Goal: Task Accomplishment & Management: Complete application form

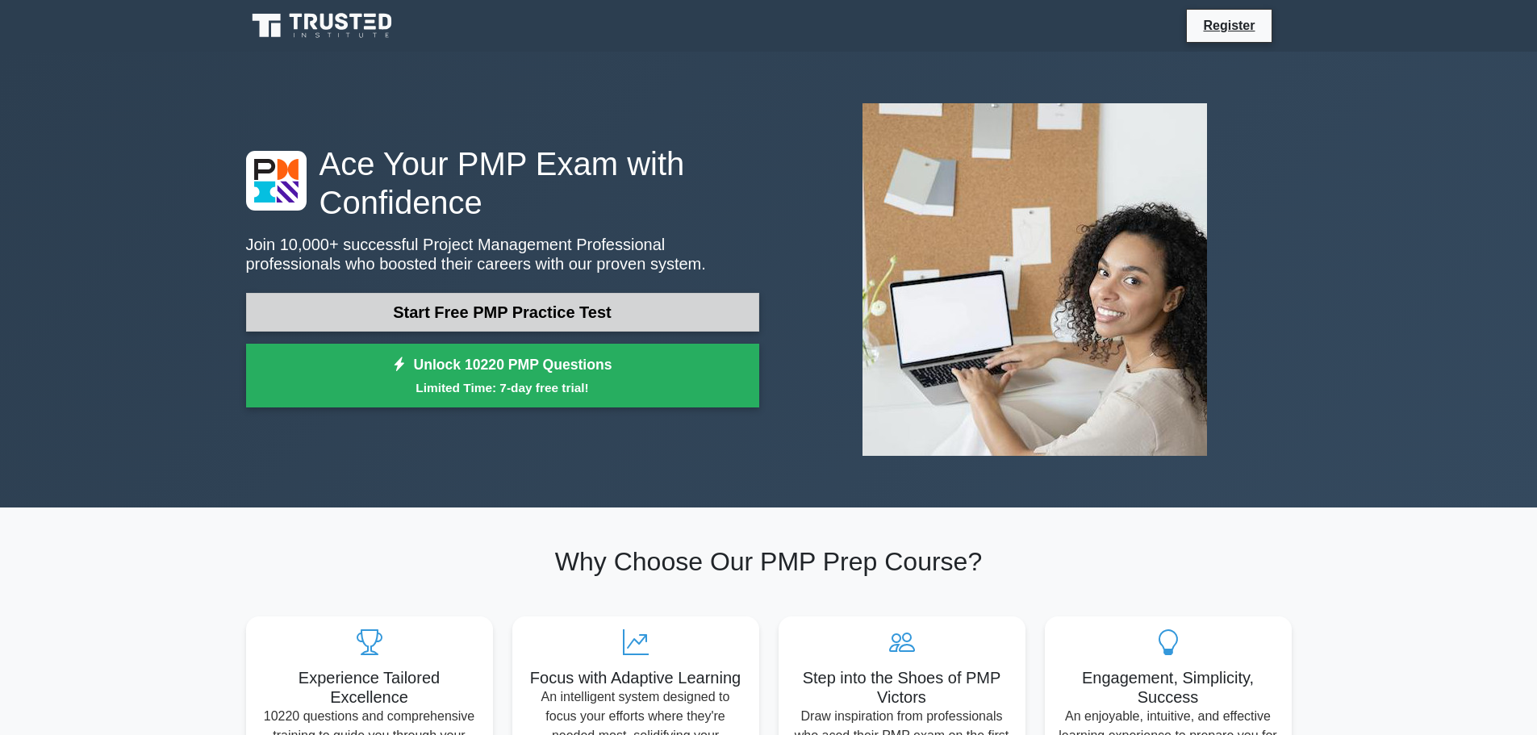
click at [519, 308] on link "Start Free PMP Practice Test" at bounding box center [502, 312] width 513 height 39
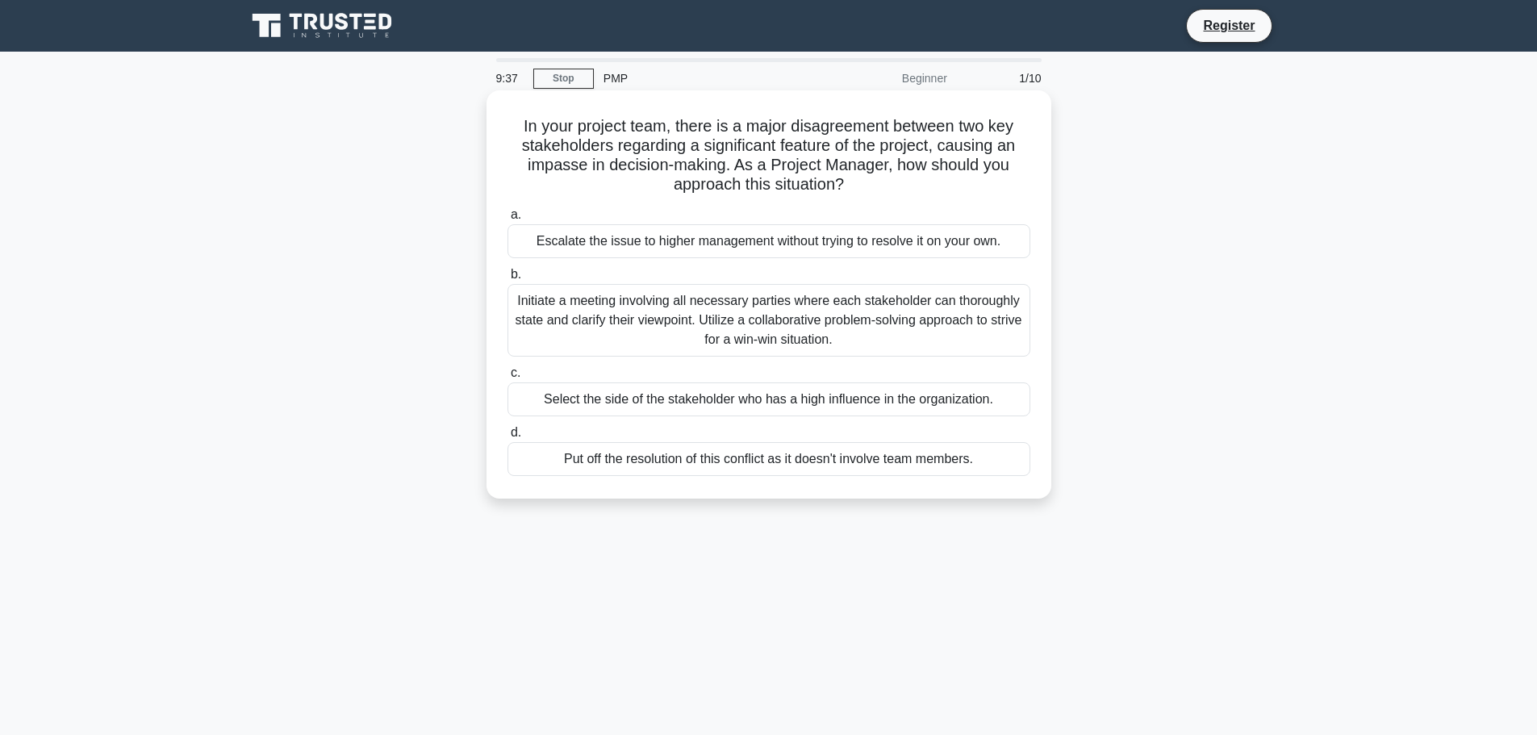
click at [813, 322] on div "Initiate a meeting involving all necessary parties where each stakeholder can t…" at bounding box center [768, 320] width 523 height 73
click at [507, 280] on input "b. Initiate a meeting involving all necessary parties where each stakeholder ca…" at bounding box center [507, 274] width 0 height 10
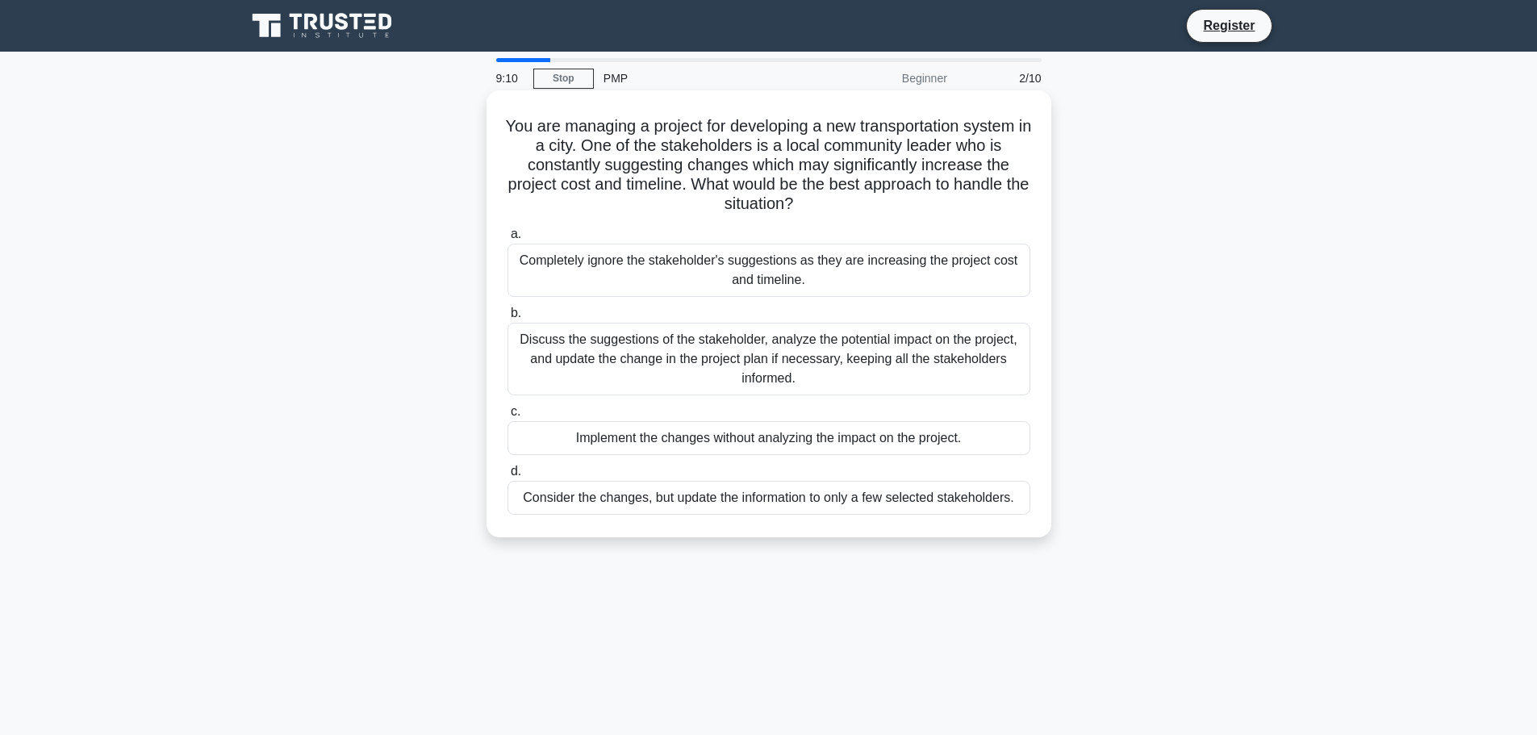
click at [839, 357] on div "Discuss the suggestions of the stakeholder, analyze the potential impact on the…" at bounding box center [768, 359] width 523 height 73
click at [507, 319] on input "b. Discuss the suggestions of the stakeholder, analyze the potential impact on …" at bounding box center [507, 313] width 0 height 10
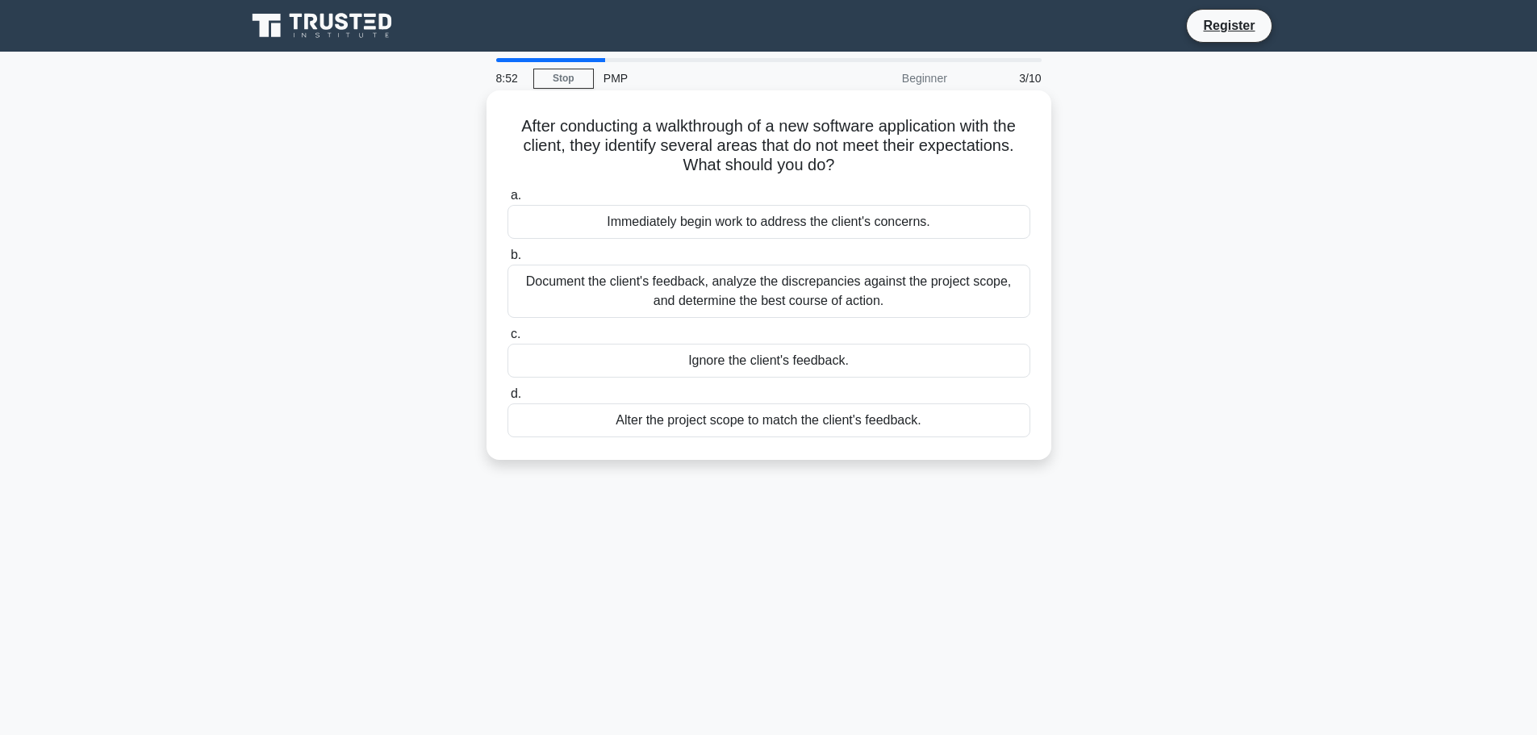
click at [877, 286] on div "Document the client's feedback, analyze the discrepancies against the project s…" at bounding box center [768, 291] width 523 height 53
click at [507, 261] on input "b. Document the client's feedback, analyze the discrepancies against the projec…" at bounding box center [507, 255] width 0 height 10
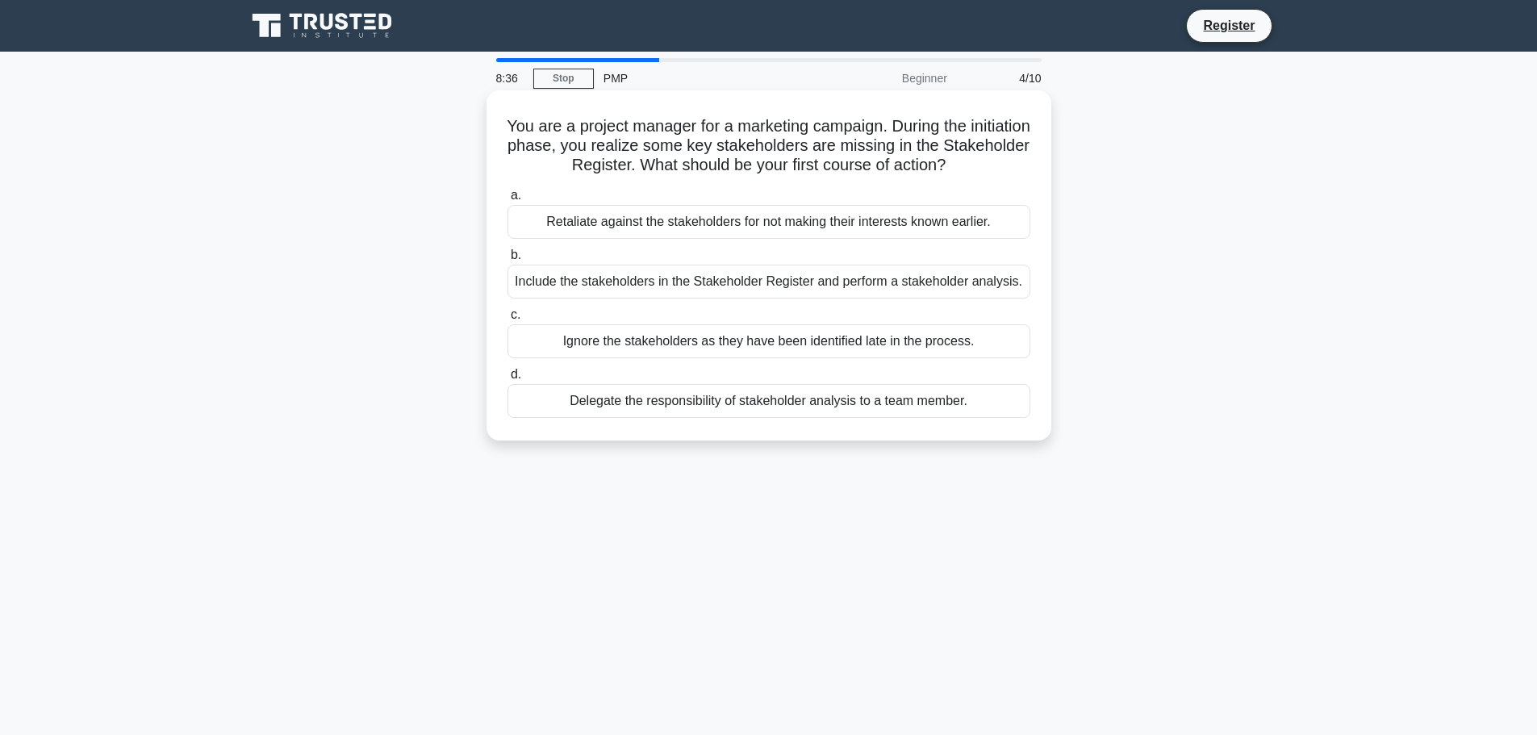
click at [903, 285] on div "Include the stakeholders in the Stakeholder Register and perform a stakeholder …" at bounding box center [768, 282] width 523 height 34
click at [507, 261] on input "b. Include the stakeholders in the Stakeholder Register and perform a stakehold…" at bounding box center [507, 255] width 0 height 10
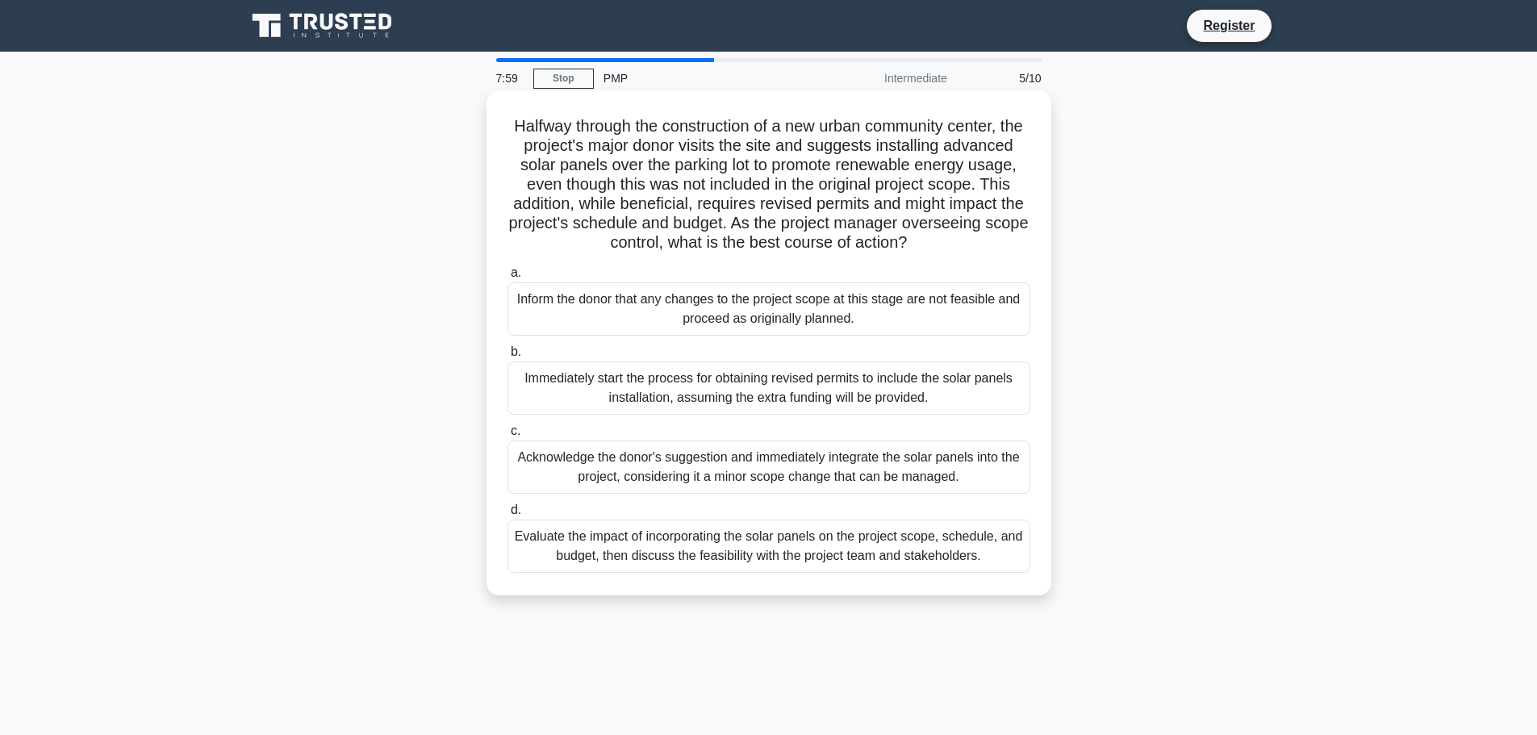
click at [741, 569] on div "Evaluate the impact of incorporating the solar panels on the project scope, sch…" at bounding box center [768, 545] width 523 height 53
click at [507, 515] on input "d. Evaluate the impact of incorporating the solar panels on the project scope, …" at bounding box center [507, 510] width 0 height 10
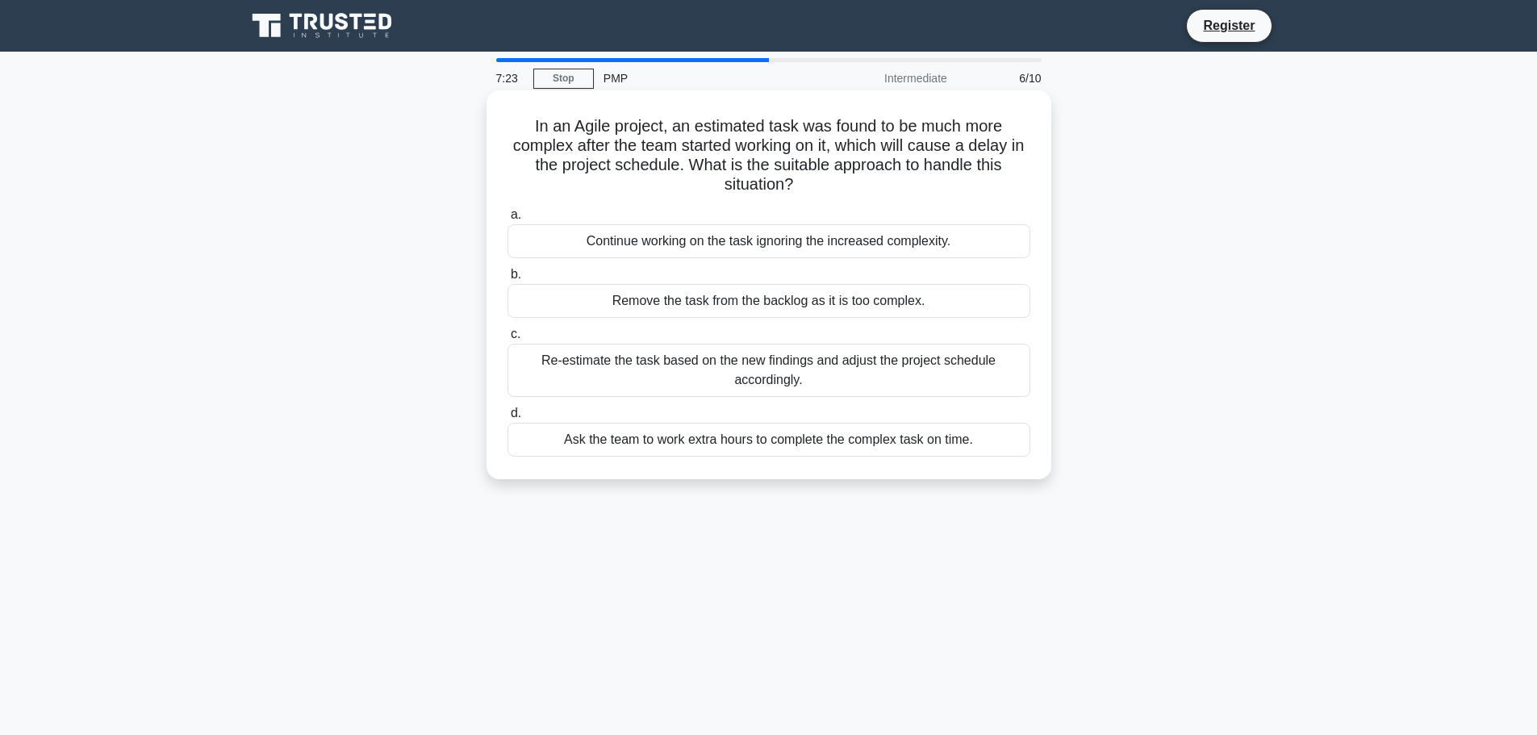
click at [791, 367] on div "Re-estimate the task based on the new findings and adjust the project schedule …" at bounding box center [768, 370] width 523 height 53
click at [507, 340] on input "c. Re-estimate the task based on the new findings and adjust the project schedu…" at bounding box center [507, 334] width 0 height 10
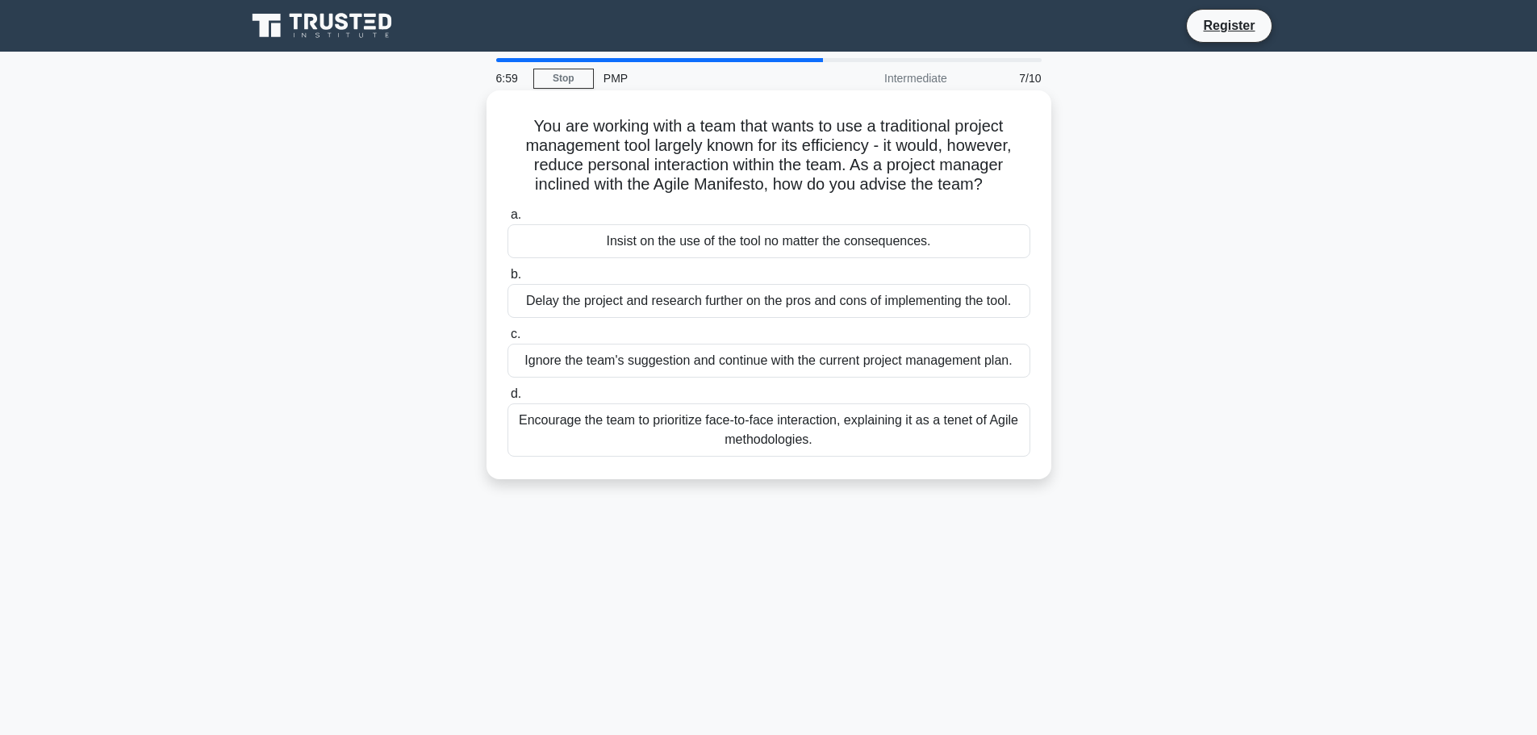
click at [852, 439] on div "Encourage the team to prioritize face-to-face interaction, explaining it as a t…" at bounding box center [768, 429] width 523 height 53
click at [507, 399] on input "d. Encourage the team to prioritize face-to-face interaction, explaining it as …" at bounding box center [507, 394] width 0 height 10
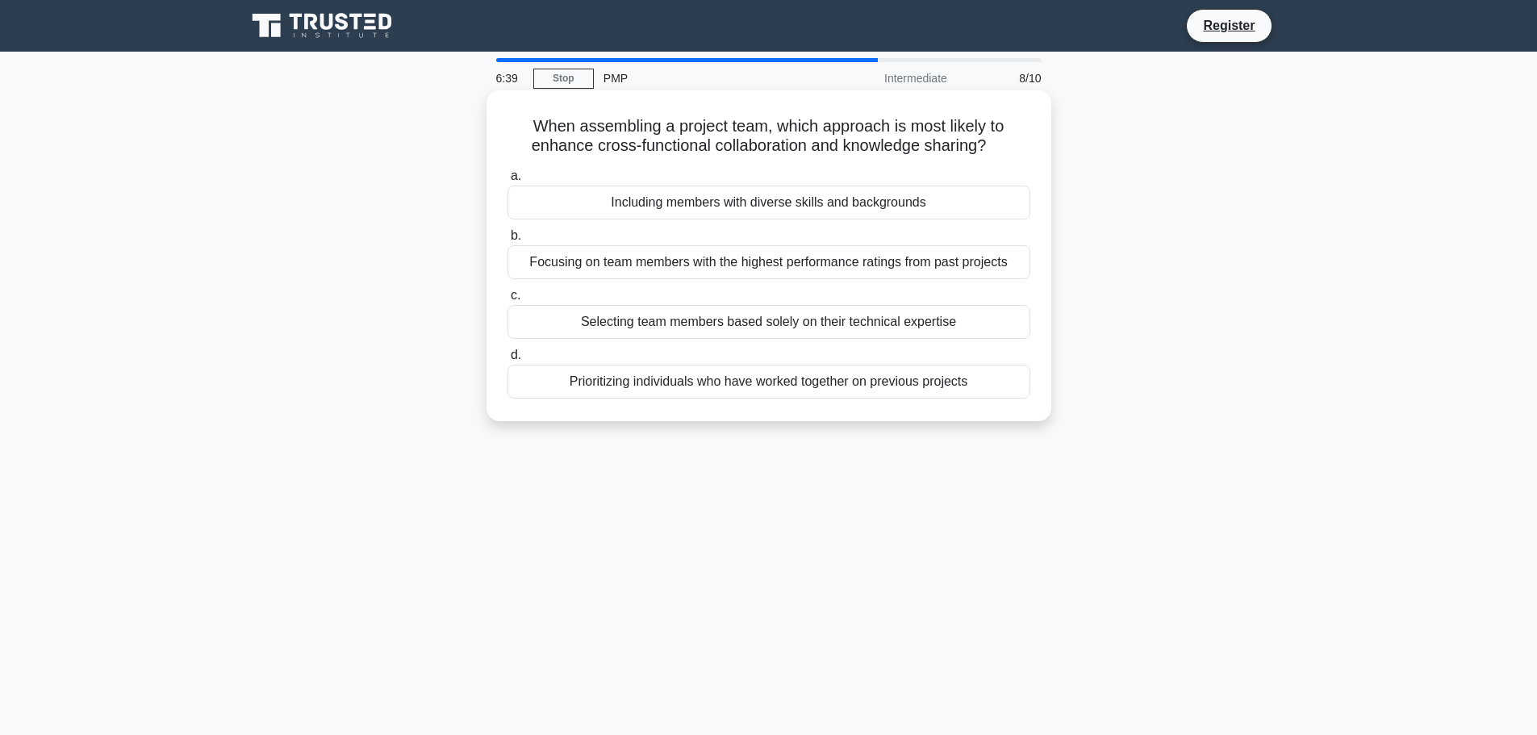
click at [748, 201] on div "Including members with diverse skills and backgrounds" at bounding box center [768, 203] width 523 height 34
click at [507, 181] on input "a. Including members with diverse skills and backgrounds" at bounding box center [507, 176] width 0 height 10
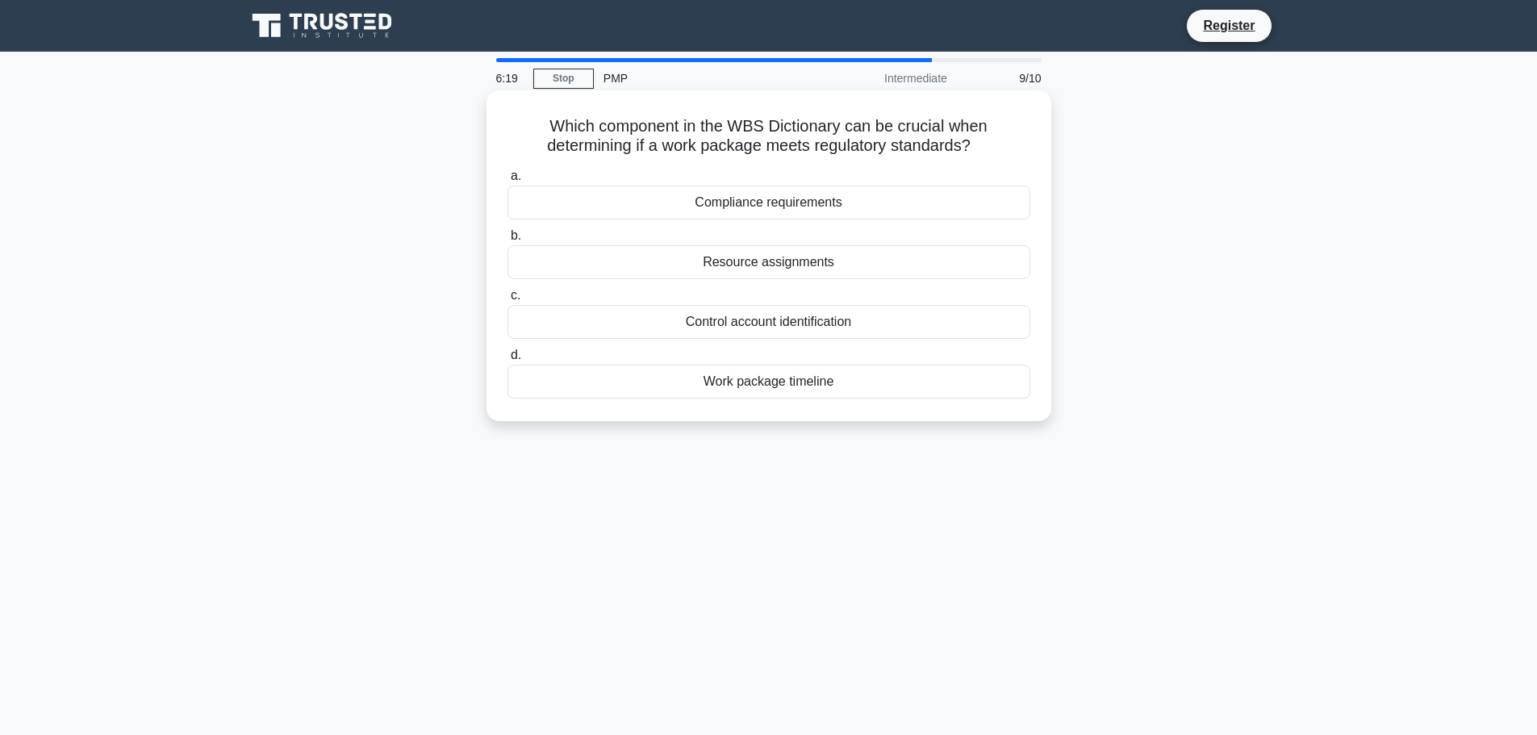
click at [811, 200] on div "Compliance requirements" at bounding box center [768, 203] width 523 height 34
click at [507, 181] on input "a. Compliance requirements" at bounding box center [507, 176] width 0 height 10
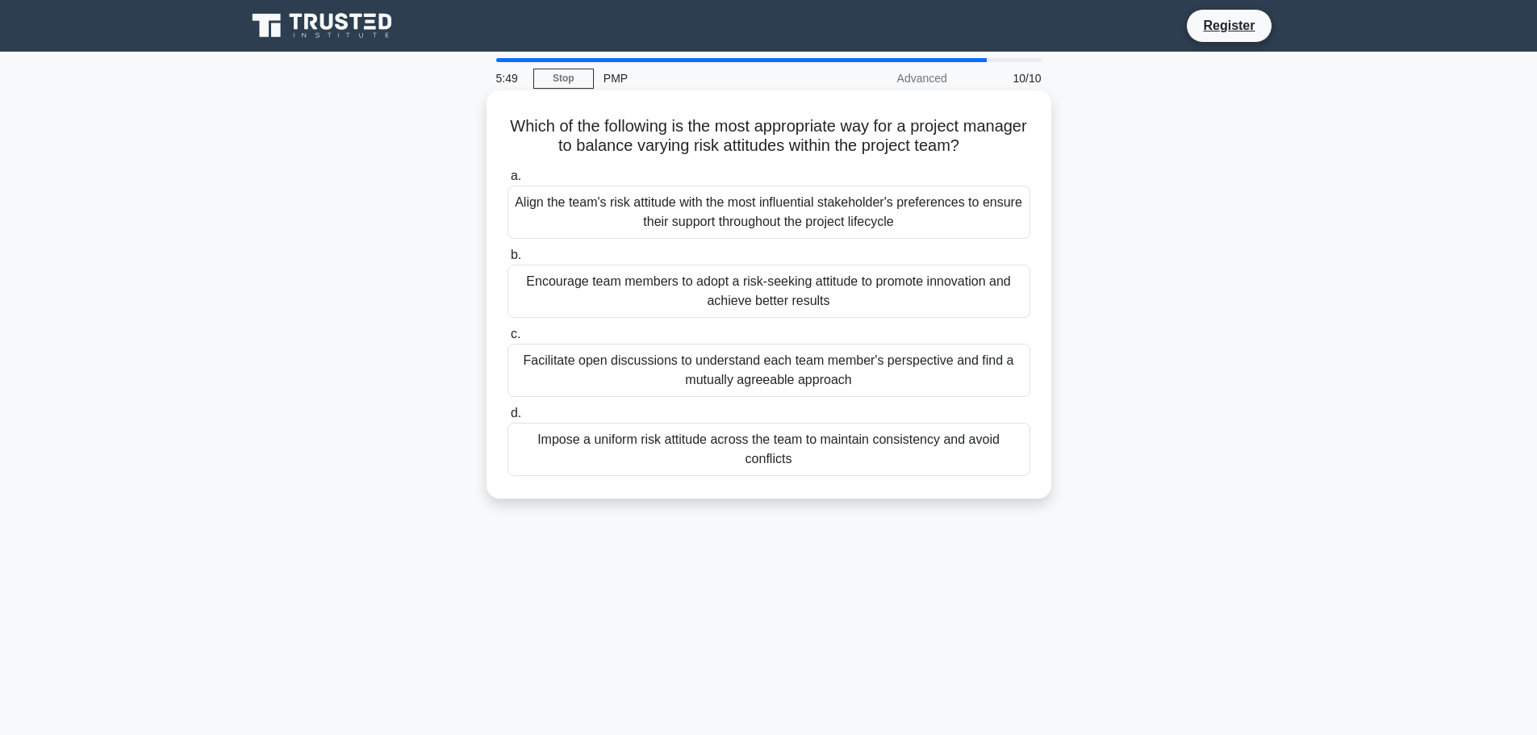
click at [801, 370] on div "Facilitate open discussions to understand each team member's perspective and fi…" at bounding box center [768, 370] width 523 height 53
click at [507, 340] on input "c. Facilitate open discussions to understand each team member's perspective and…" at bounding box center [507, 334] width 0 height 10
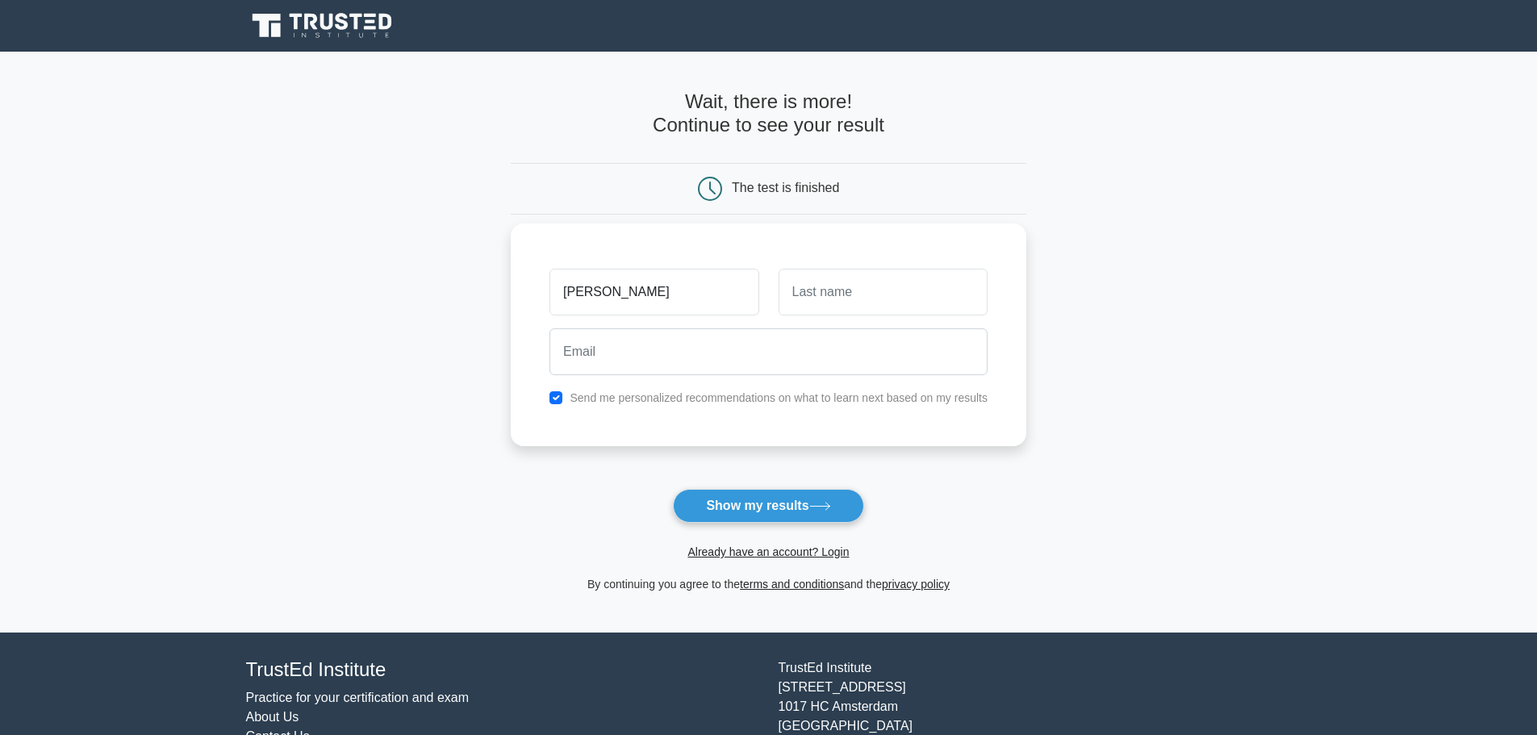
type input "[PERSON_NAME]"
type input "Bell"
click at [557, 402] on input "checkbox" at bounding box center [555, 397] width 13 height 13
checkbox input "false"
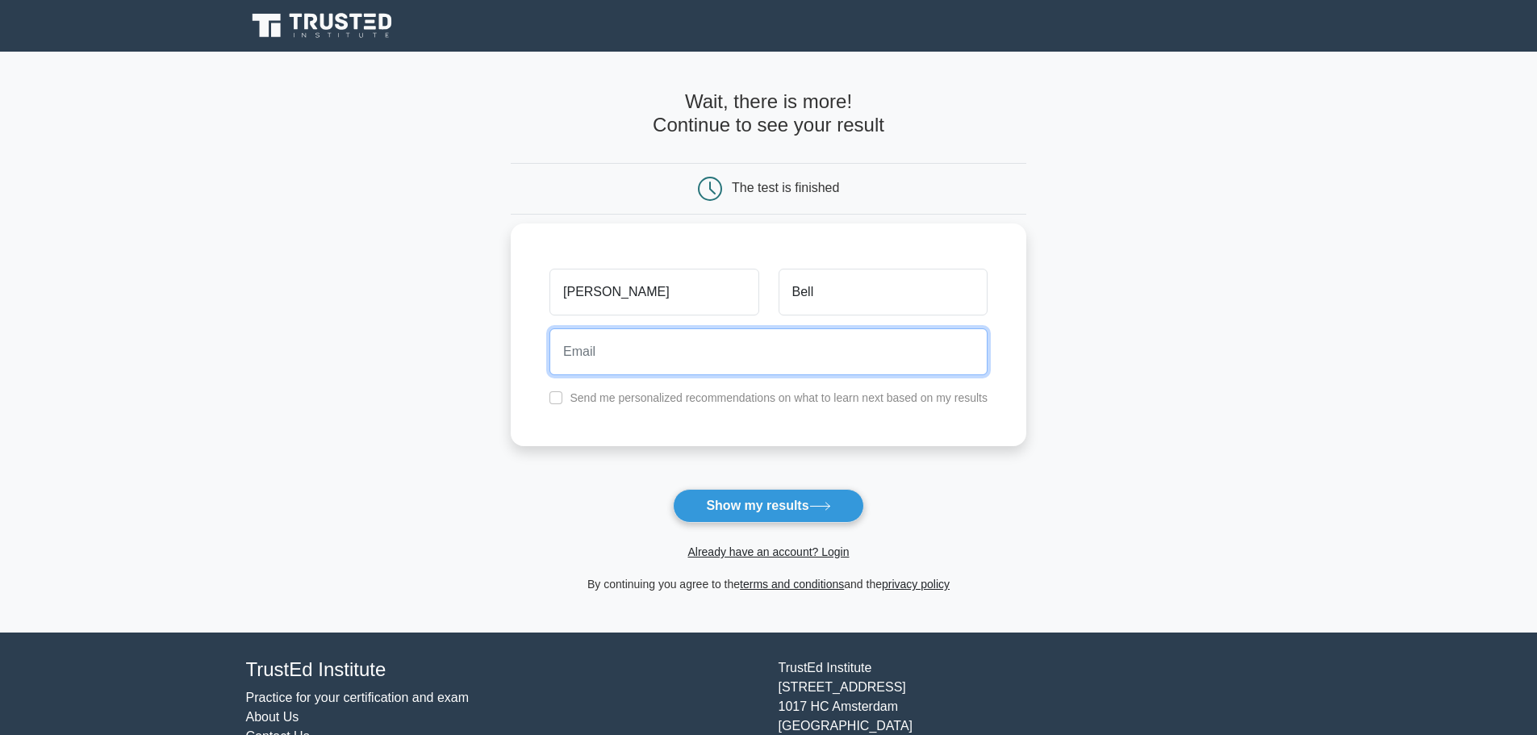
click at [618, 357] on input "email" at bounding box center [768, 351] width 438 height 47
type input "[EMAIL_ADDRESS][DOMAIN_NAME]"
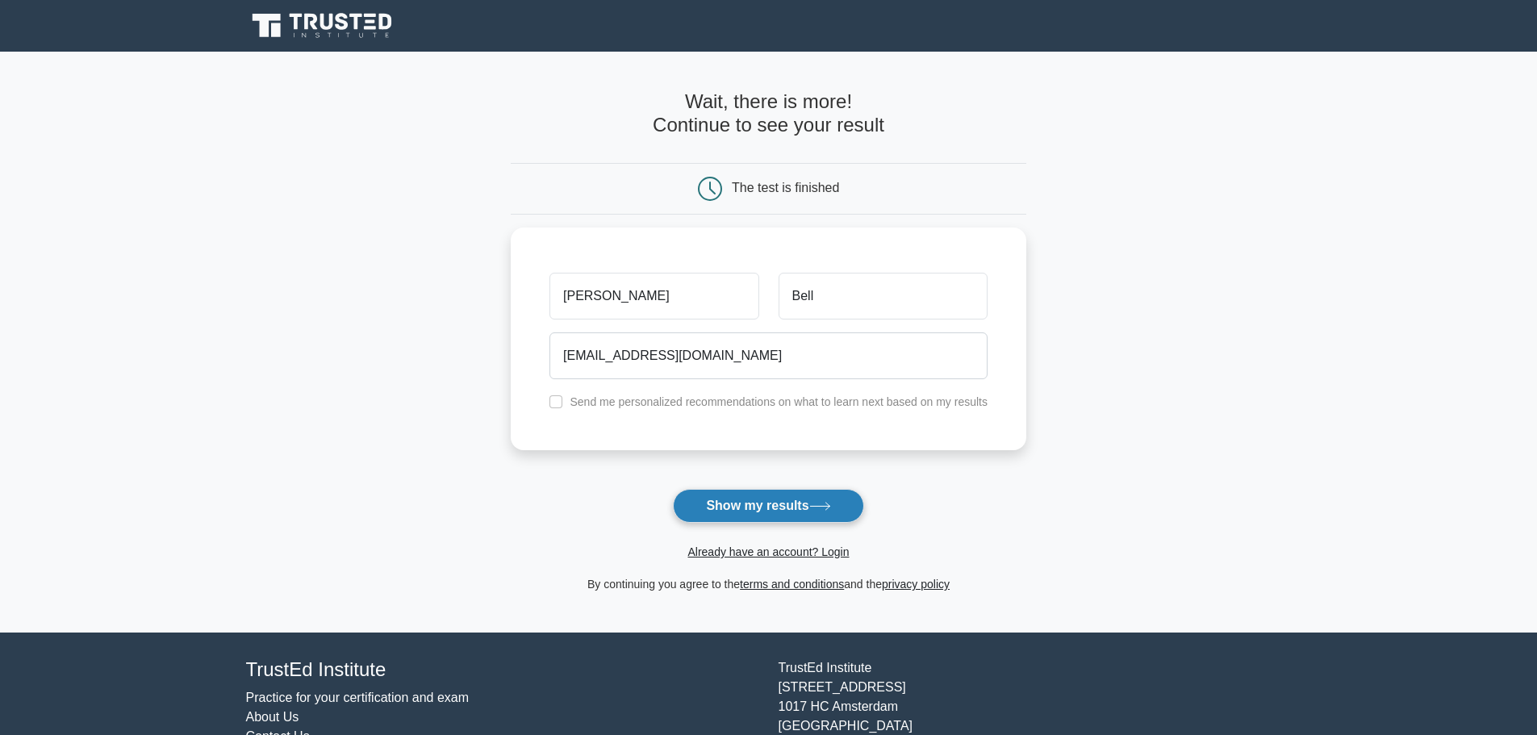
click at [786, 510] on button "Show my results" at bounding box center [768, 506] width 190 height 34
